Goal: Task Accomplishment & Management: Manage account settings

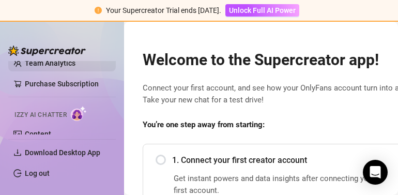
scroll to position [103, 0]
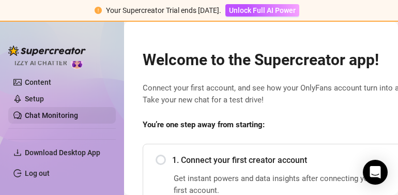
click at [67, 115] on link "Chat Monitoring" at bounding box center [51, 115] width 53 height 8
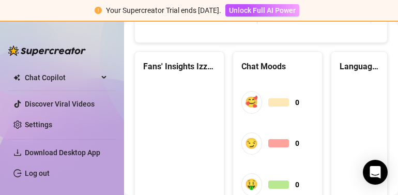
scroll to position [191, 0]
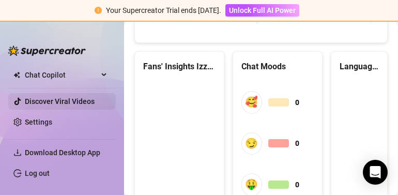
click at [74, 99] on link "Discover Viral Videos" at bounding box center [60, 101] width 70 height 8
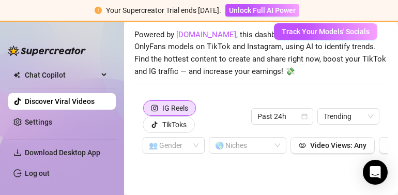
scroll to position [44, 0]
click at [183, 122] on div "TikToks" at bounding box center [174, 125] width 24 height 16
click at [146, 127] on input "TikToks" at bounding box center [146, 127] width 0 height 0
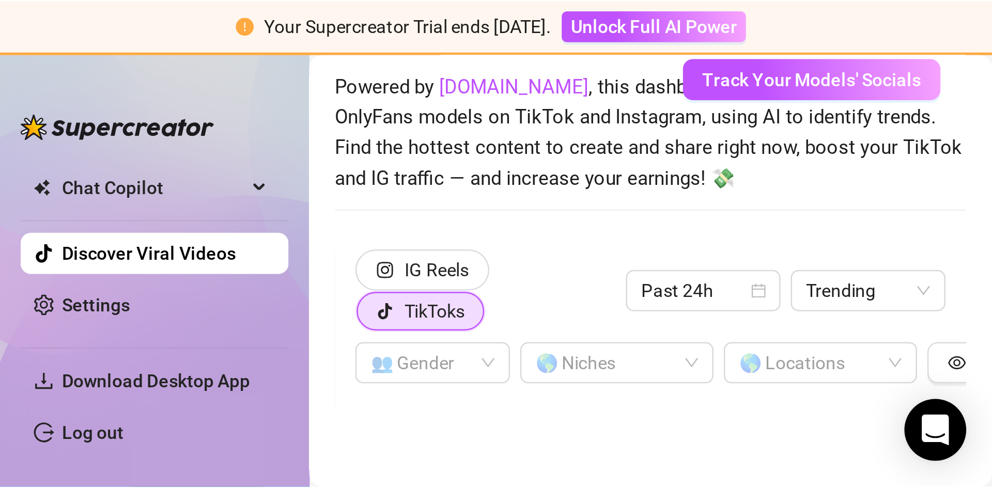
scroll to position [36, 0]
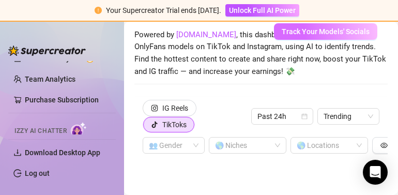
click at [258, 33] on span "Track Your Models' Socials" at bounding box center [326, 31] width 88 height 8
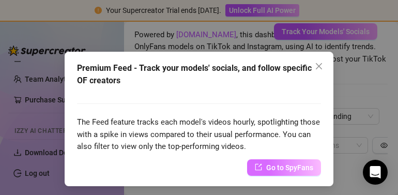
click at [258, 167] on span "Go to SpyFans" at bounding box center [289, 167] width 47 height 11
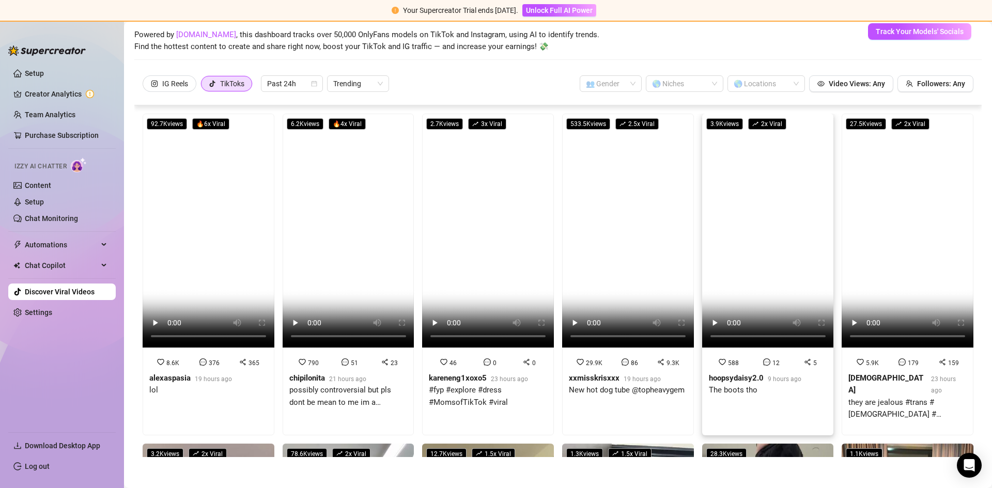
scroll to position [0, 0]
click at [53, 194] on link "Chat Monitoring" at bounding box center [51, 218] width 53 height 8
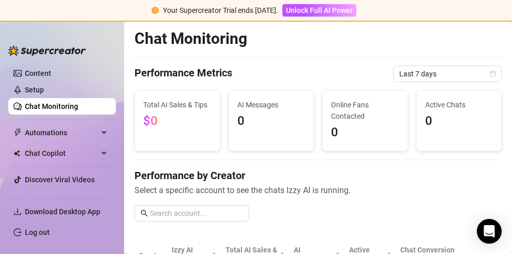
scroll to position [131, 0]
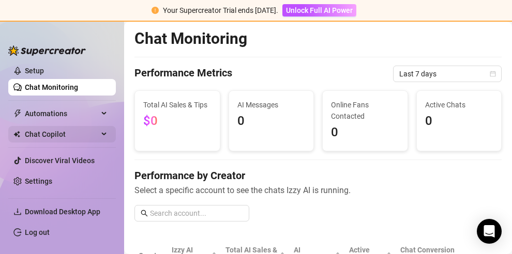
click at [69, 130] on span "Chat Copilot" at bounding box center [61, 134] width 73 height 17
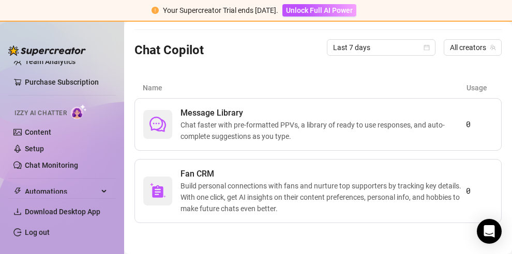
scroll to position [28, 0]
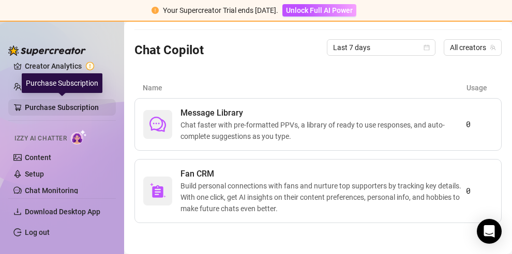
click at [78, 101] on link "Purchase Subscription" at bounding box center [66, 107] width 83 height 17
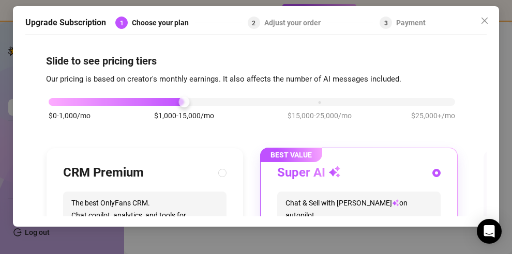
click at [258, 19] on div "Payment" at bounding box center [410, 23] width 29 height 12
click at [258, 23] on icon "close" at bounding box center [484, 21] width 8 height 8
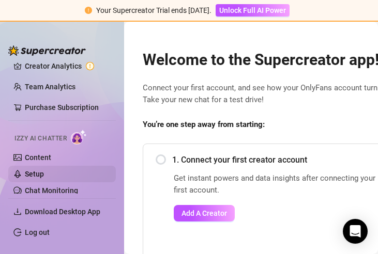
click at [44, 175] on link "Setup" at bounding box center [34, 174] width 19 height 8
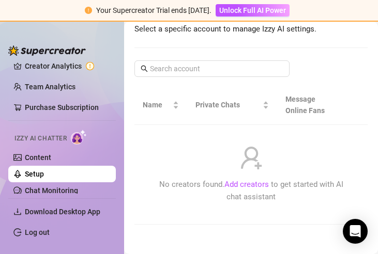
scroll to position [168, 0]
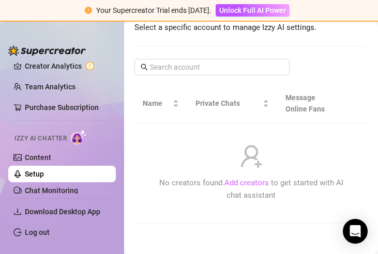
click at [252, 179] on link "Add creators" at bounding box center [246, 182] width 44 height 9
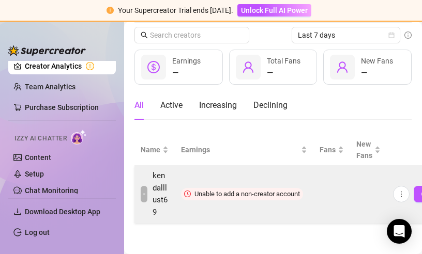
scroll to position [62, 0]
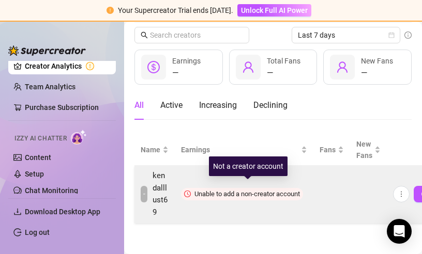
click at [250, 190] on span "Unable to add a non-creator account" at bounding box center [246, 194] width 105 height 8
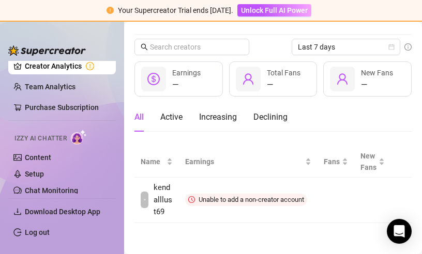
scroll to position [42, 0]
click at [258, 194] on icon "Open Intercom Messenger" at bounding box center [399, 231] width 12 height 13
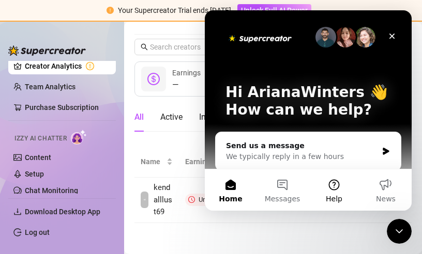
click at [258, 189] on button "Help" at bounding box center [334, 190] width 52 height 41
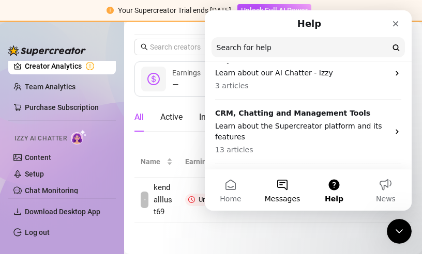
scroll to position [103, 0]
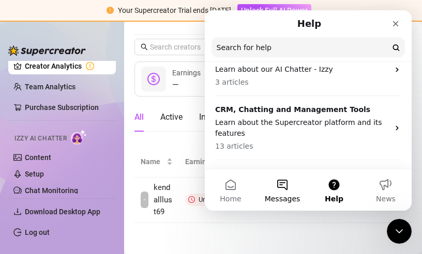
click at [258, 186] on button "Messages" at bounding box center [282, 190] width 52 height 41
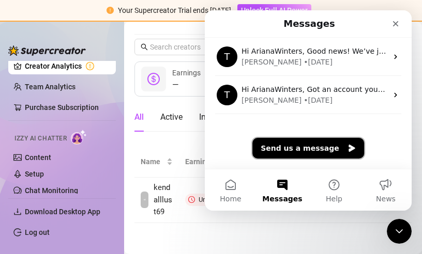
click at [258, 152] on button "Send us a message" at bounding box center [308, 148] width 112 height 21
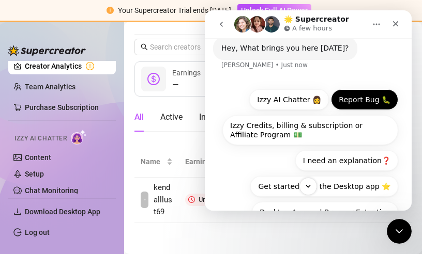
scroll to position [61, 0]
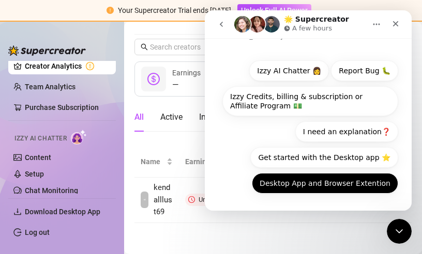
click at [258, 189] on button "Desktop App and Browser Extention" at bounding box center [325, 183] width 146 height 21
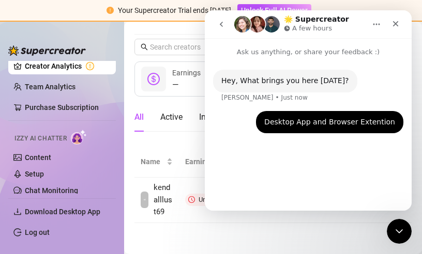
scroll to position [42, 0]
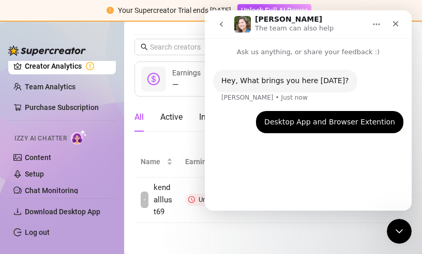
click at [211, 194] on main "Creators 0 connected accounts Manage Accounts + Add Account Last 7 days — Earni…" at bounding box center [273, 116] width 298 height 275
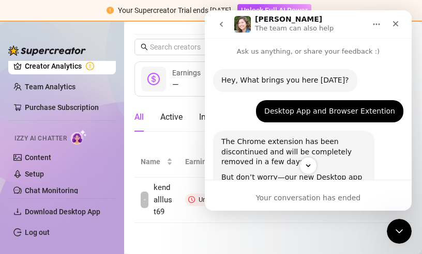
scroll to position [0, 0]
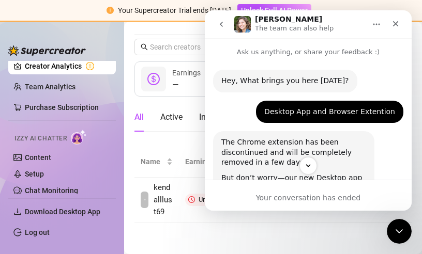
click at [225, 26] on icon "go back" at bounding box center [221, 24] width 8 height 8
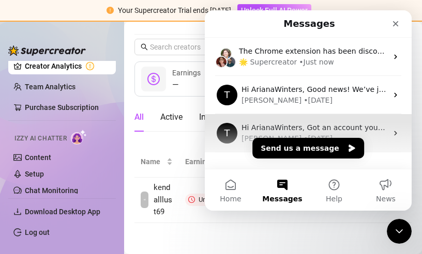
scroll to position [25, 0]
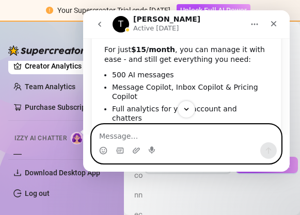
scroll to position [376, 0]
